Goal: Transaction & Acquisition: Purchase product/service

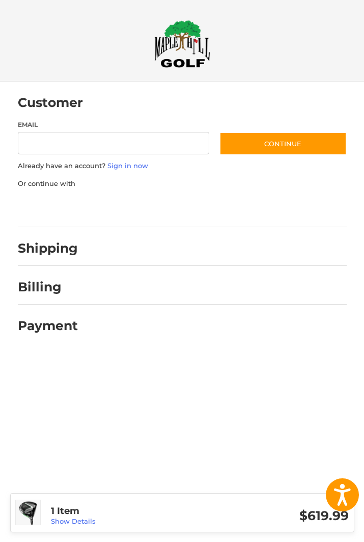
click at [128, 148] on input "Email" at bounding box center [114, 143] width 192 height 23
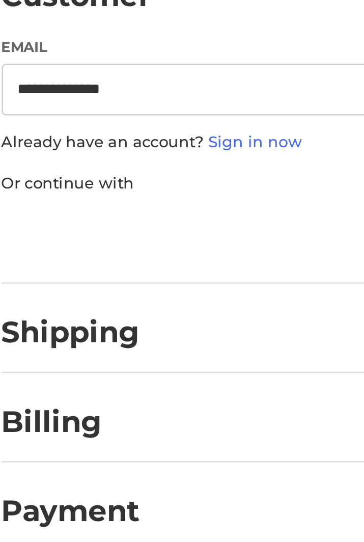
type input "**********"
click at [115, 120] on div "**********" at bounding box center [182, 170] width 329 height 100
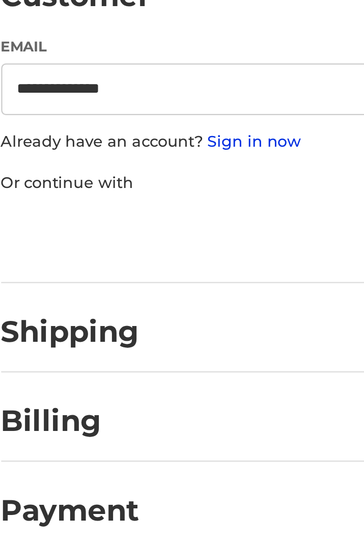
click at [108, 162] on link "Sign in now" at bounding box center [128, 166] width 41 height 8
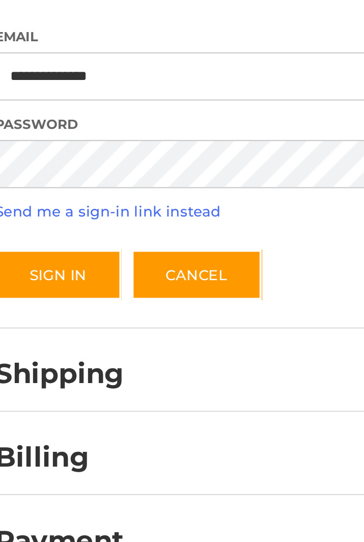
click at [31, 224] on button "Sign In" at bounding box center [47, 235] width 59 height 23
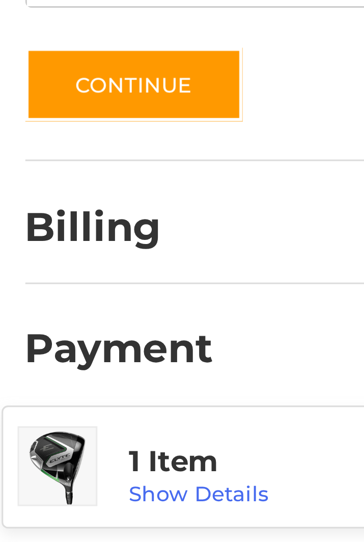
scroll to position [81, 0]
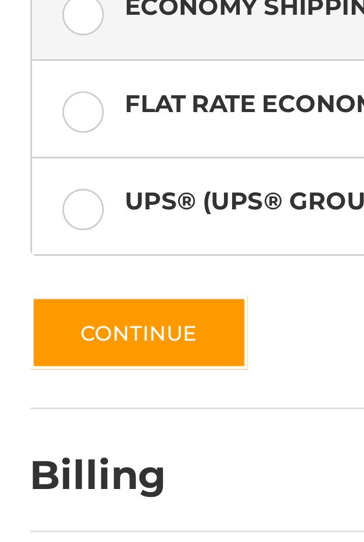
click at [61, 379] on button "Continue" at bounding box center [52, 390] width 69 height 23
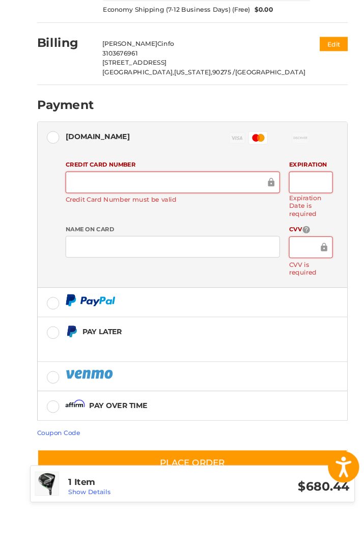
scroll to position [188, 0]
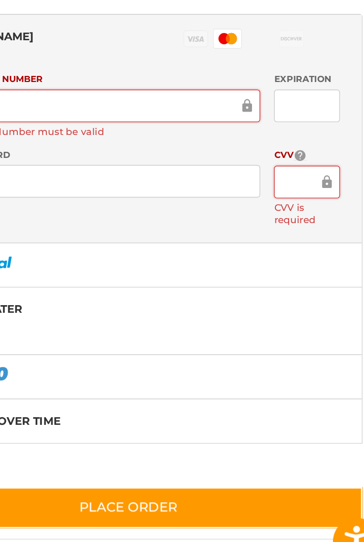
click at [285, 231] on div at bounding box center [308, 242] width 46 height 23
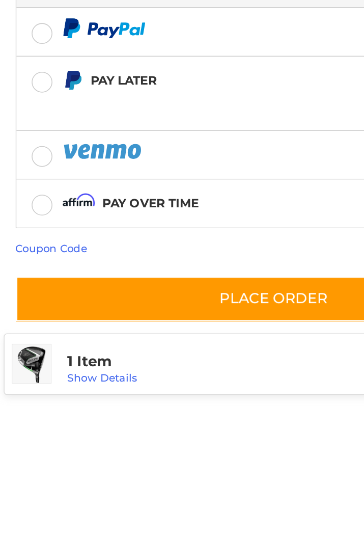
scroll to position [164, 0]
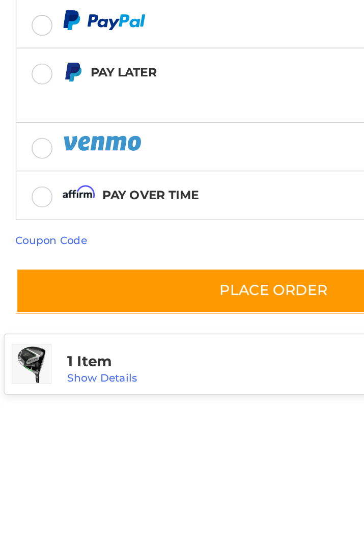
click at [185, 429] on div "Coupon Code" at bounding box center [182, 434] width 329 height 10
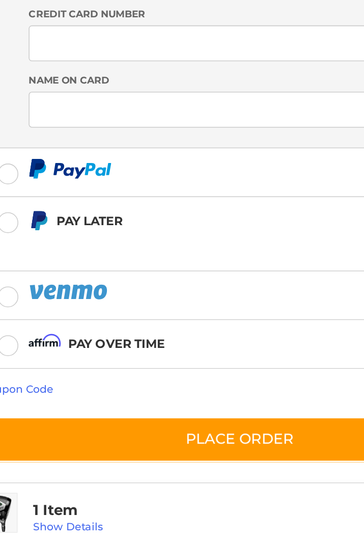
click at [42, 429] on div "Coupon Code" at bounding box center [182, 434] width 329 height 10
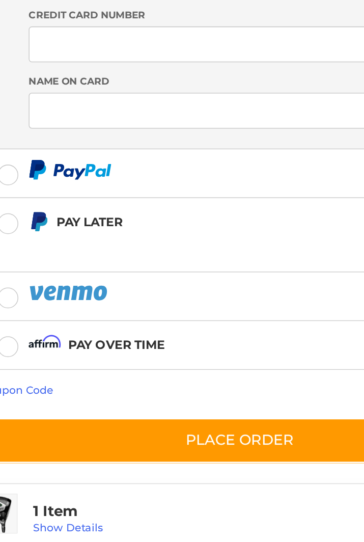
click at [88, 429] on div "Coupon Code" at bounding box center [182, 434] width 329 height 10
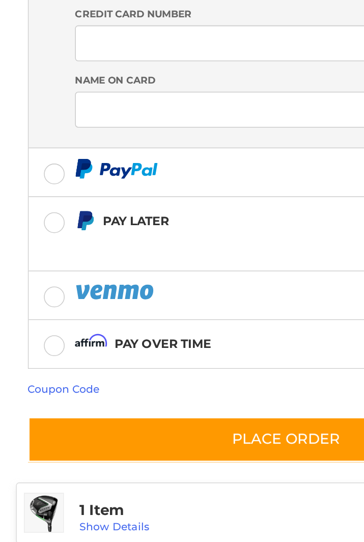
click at [51, 430] on link "Coupon Code" at bounding box center [41, 434] width 46 height 8
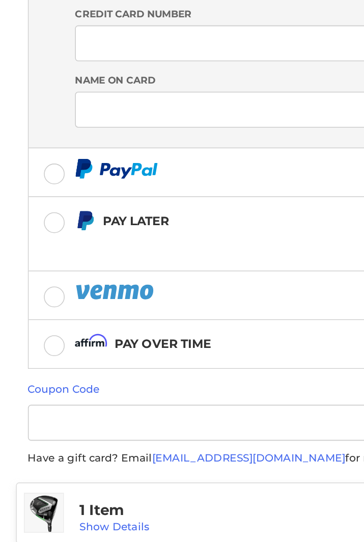
click at [52, 430] on link "Coupon Code" at bounding box center [41, 434] width 46 height 8
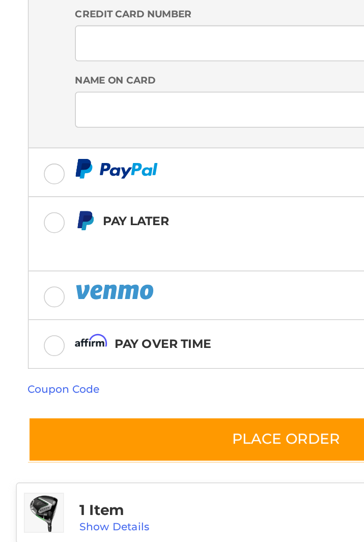
click at [51, 430] on link "Coupon Code" at bounding box center [41, 434] width 46 height 8
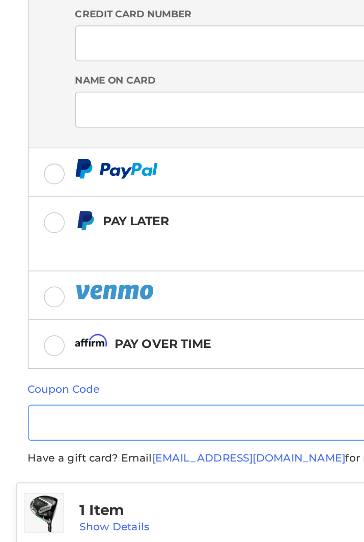
click at [111, 444] on input "Gift Certificate or Coupon Code" at bounding box center [153, 455] width 271 height 23
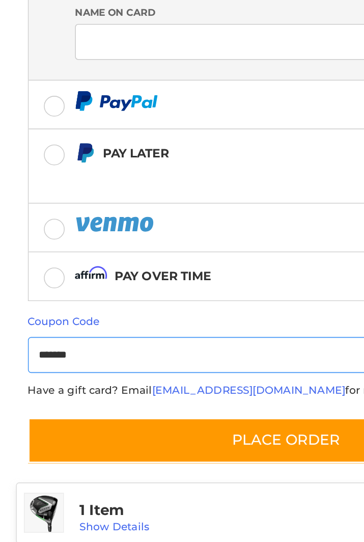
scroll to position [207, 0]
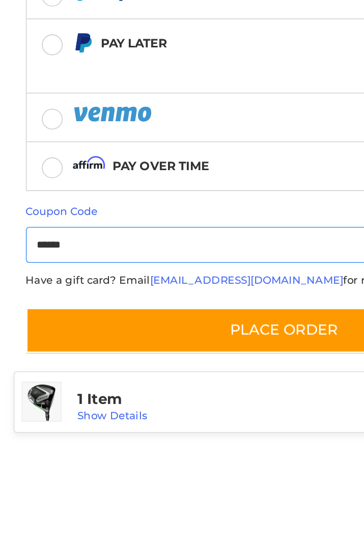
type input "*******"
type input "*"
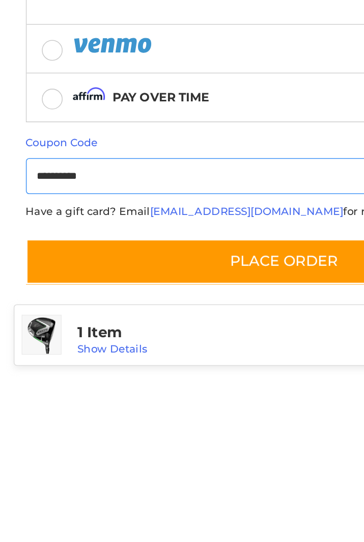
scroll to position [207, 0]
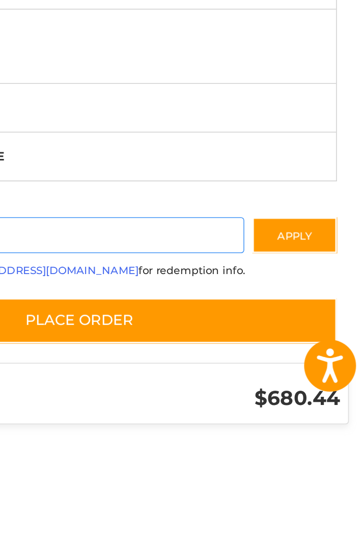
type input "**********"
click at [293, 401] on button "Apply" at bounding box center [320, 412] width 54 height 23
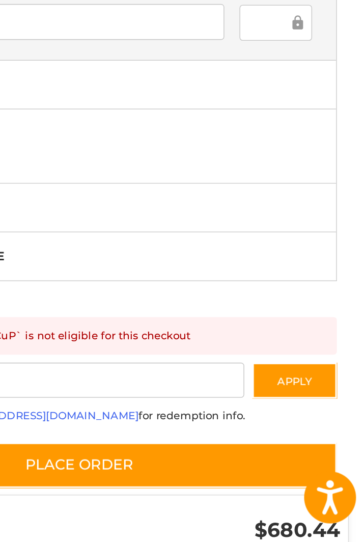
scroll to position [237, 0]
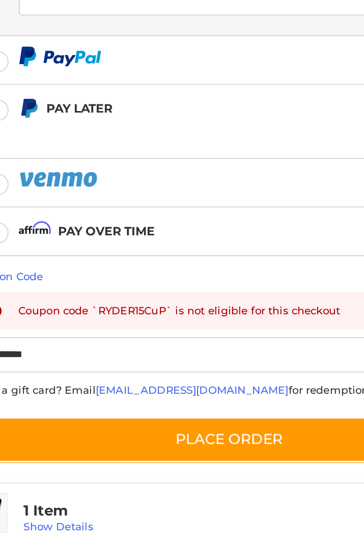
click at [190, 452] on button "Place Order" at bounding box center [182, 466] width 329 height 29
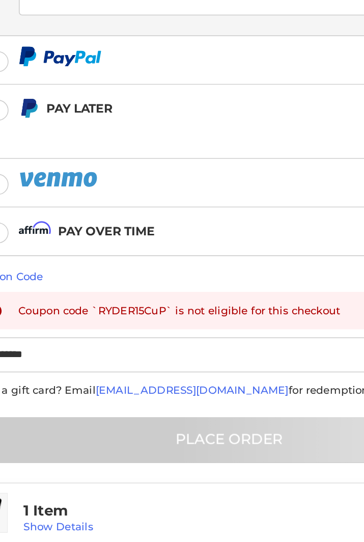
scroll to position [235, 0]
